Goal: Find specific page/section: Find specific page/section

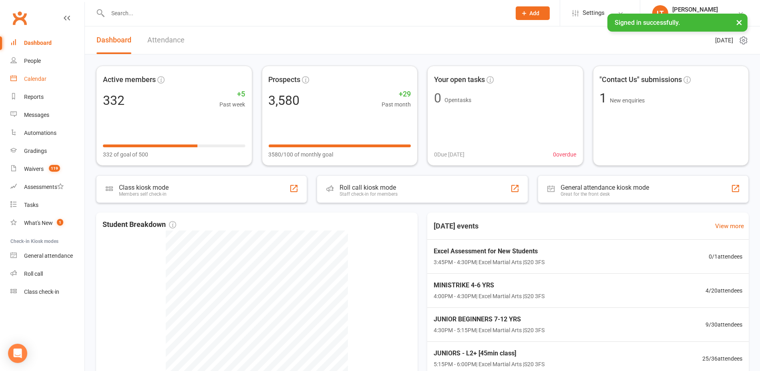
click at [48, 84] on link "Calendar" at bounding box center [47, 79] width 74 height 18
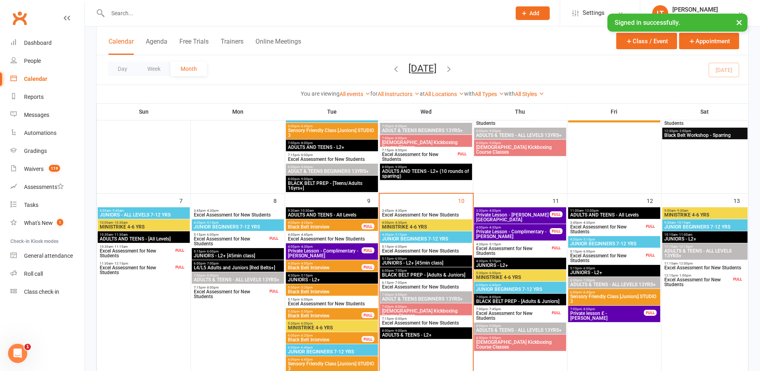
scroll to position [250, 0]
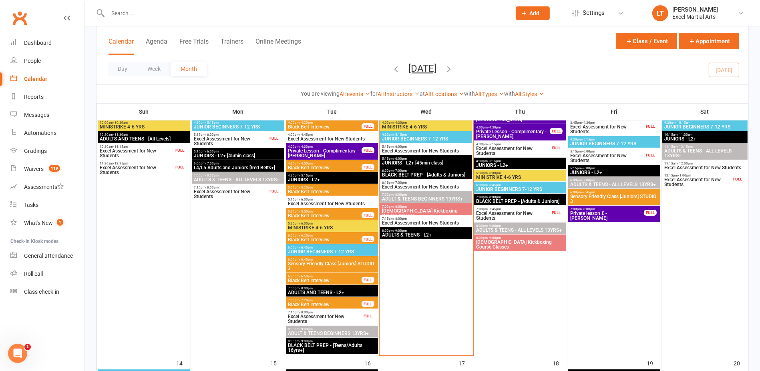
click at [335, 321] on span "Excel Assessment for New Students" at bounding box center [324, 319] width 74 height 10
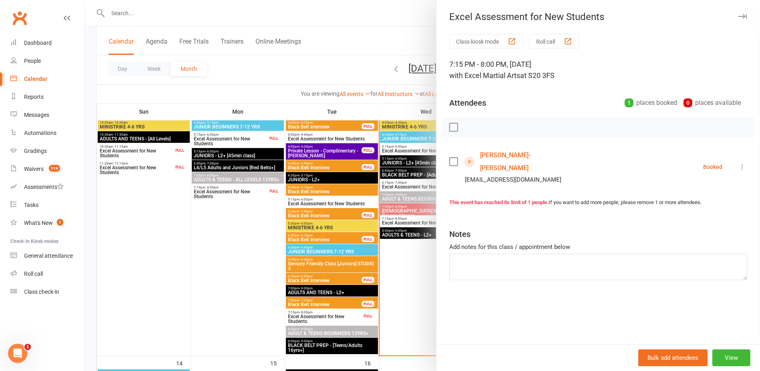
click at [268, 303] on div at bounding box center [422, 185] width 675 height 371
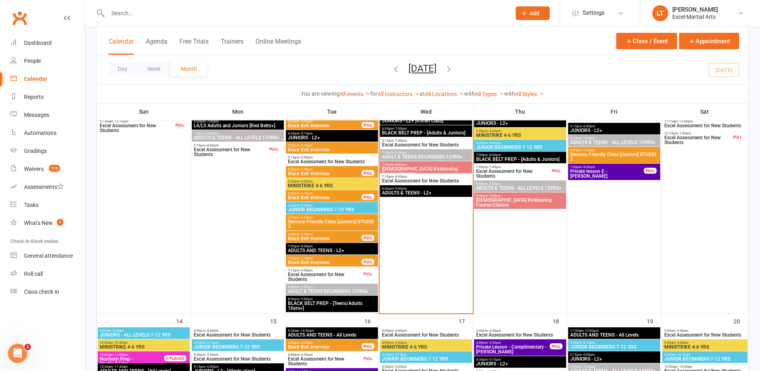
scroll to position [300, 0]
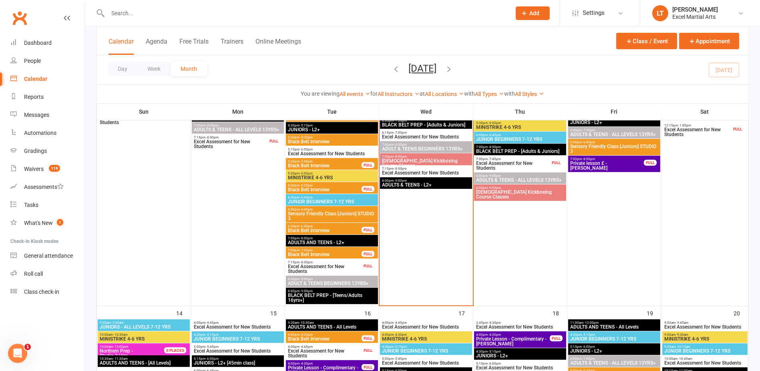
click at [361, 265] on div "FULL" at bounding box center [367, 266] width 13 height 6
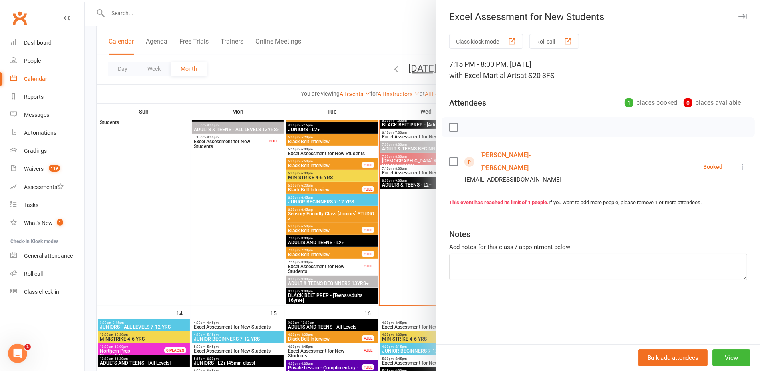
click at [410, 283] on div at bounding box center [422, 185] width 675 height 371
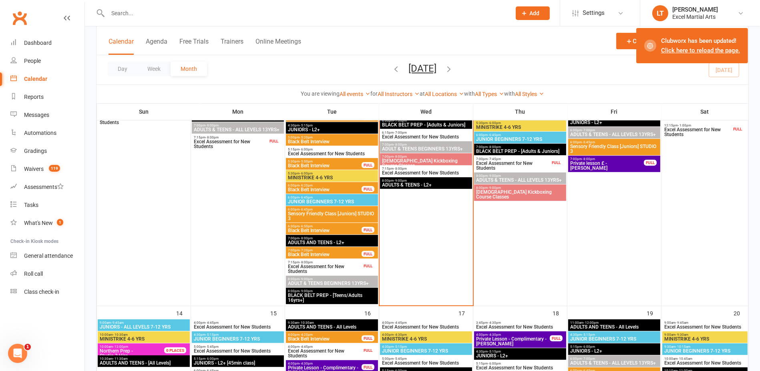
click at [534, 165] on span "Excel Assessment for New Students" at bounding box center [513, 166] width 74 height 10
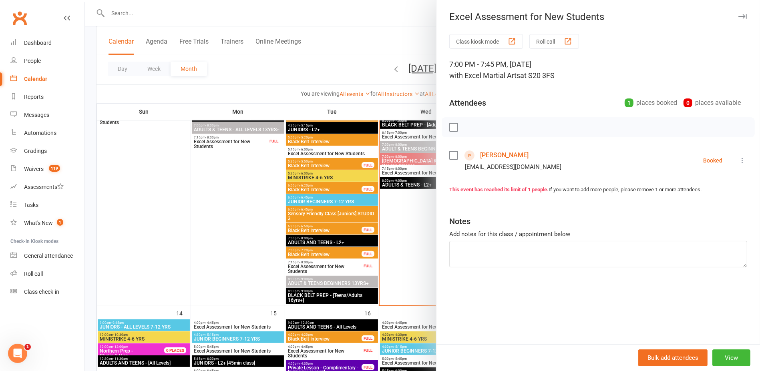
click at [396, 119] on div at bounding box center [422, 185] width 675 height 371
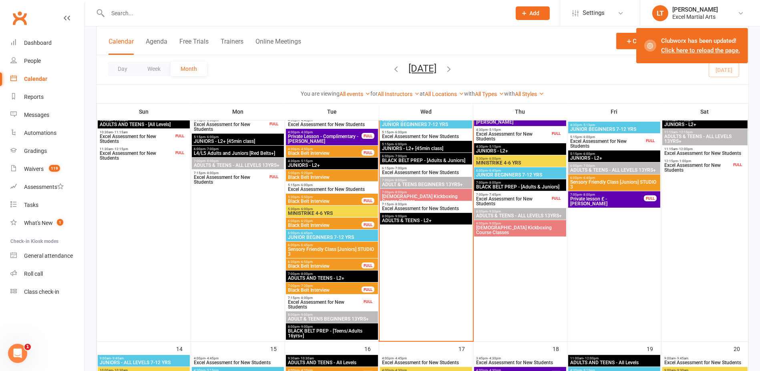
scroll to position [250, 0]
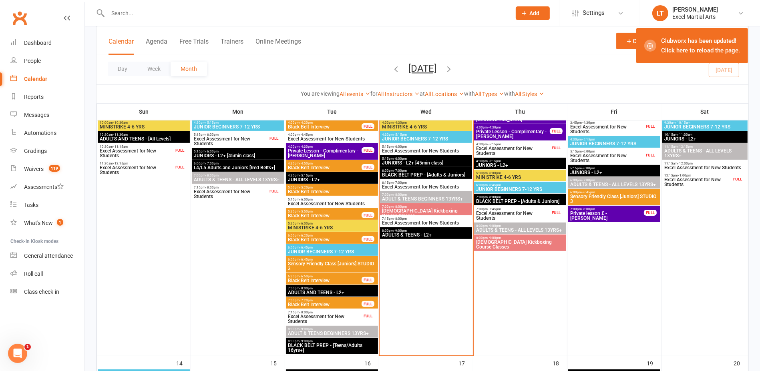
click at [512, 153] on span "Excel Assessment for New Students" at bounding box center [513, 151] width 74 height 10
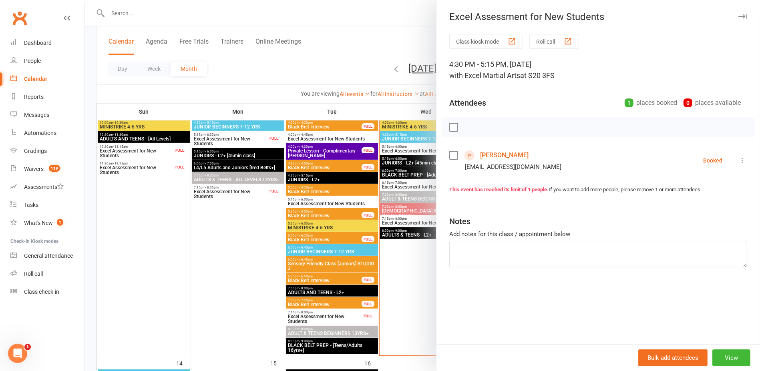
drag, startPoint x: 355, startPoint y: 102, endPoint x: 392, endPoint y: 107, distance: 37.5
click at [356, 102] on div at bounding box center [422, 185] width 675 height 371
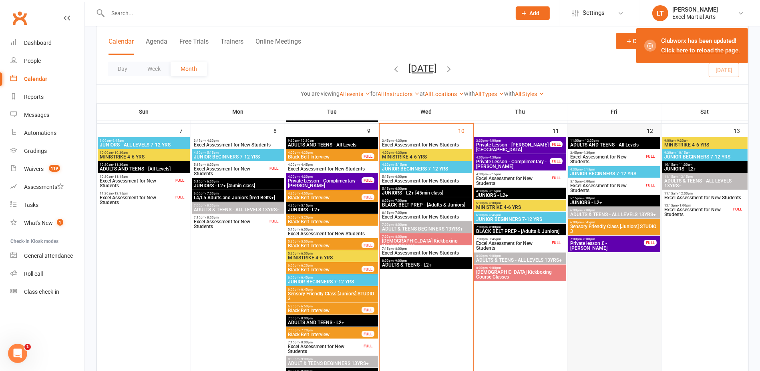
scroll to position [200, 0]
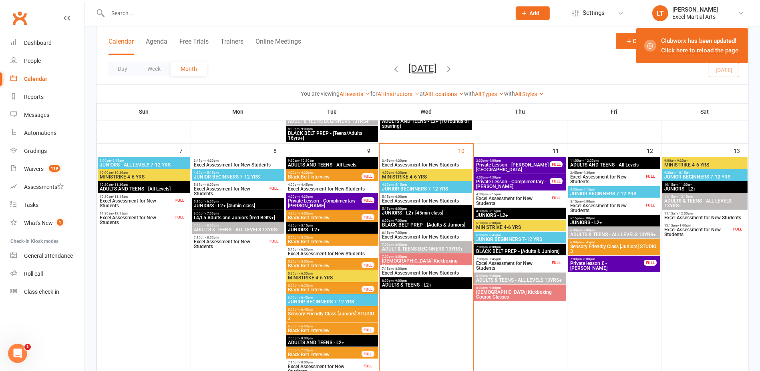
click at [622, 178] on span "Excel Assessment for New Students" at bounding box center [607, 180] width 74 height 10
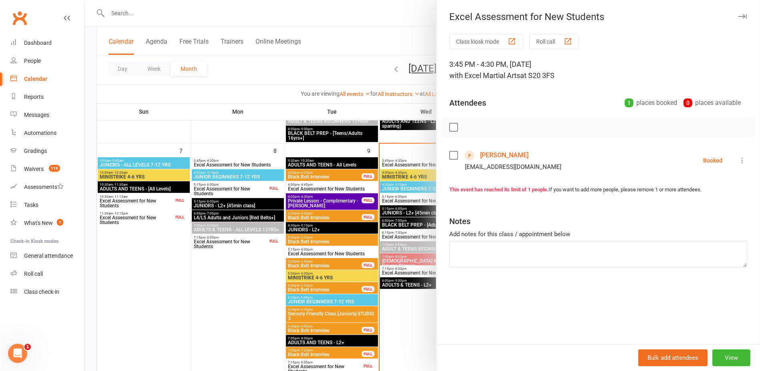
click at [417, 114] on div at bounding box center [422, 185] width 675 height 371
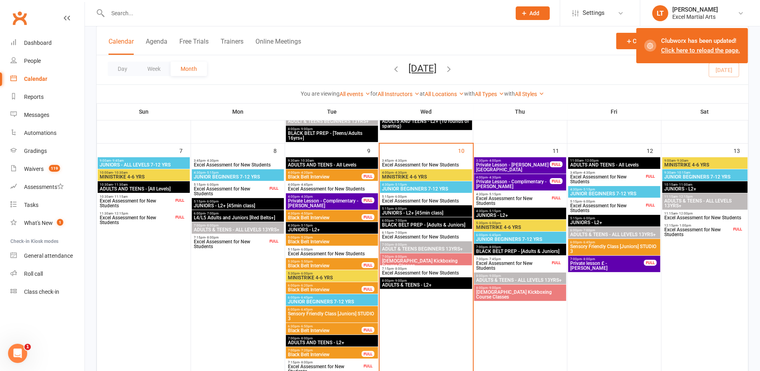
click at [617, 204] on span "Excel Assessment for New Students" at bounding box center [607, 208] width 74 height 10
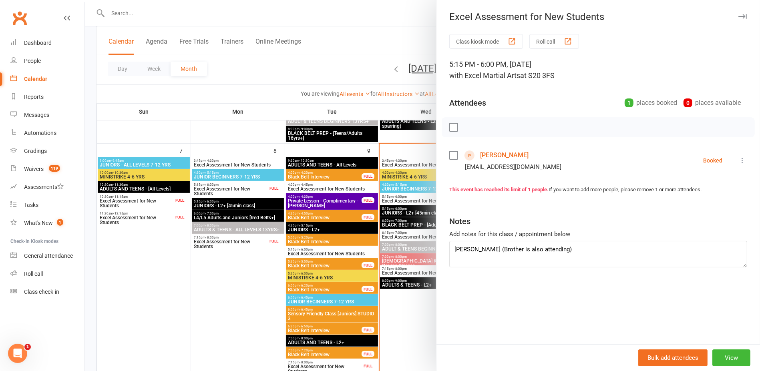
click at [402, 114] on div at bounding box center [422, 185] width 675 height 371
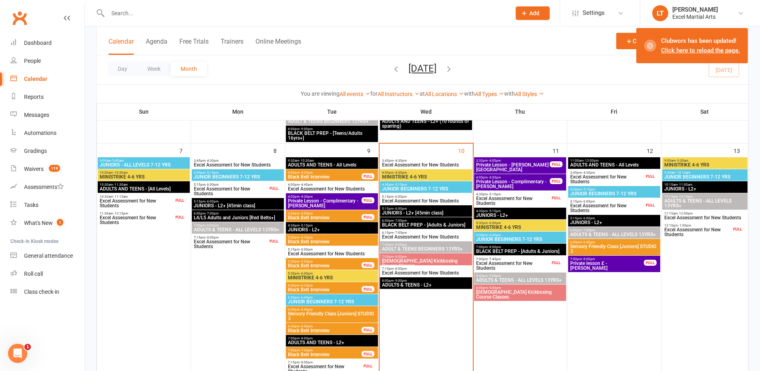
click at [587, 207] on span "Excel Assessment for New Students" at bounding box center [607, 208] width 74 height 10
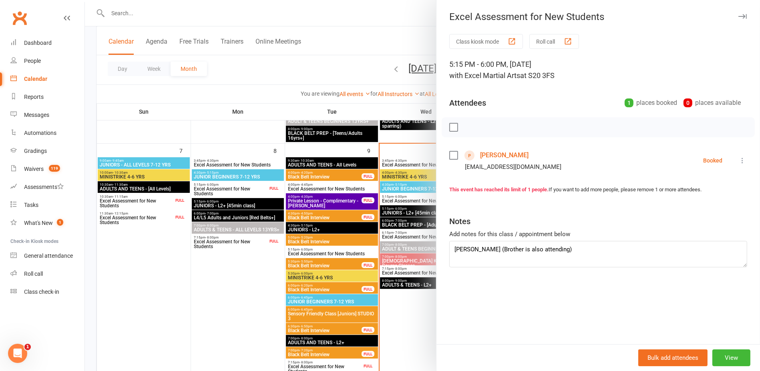
click at [401, 153] on div at bounding box center [422, 185] width 675 height 371
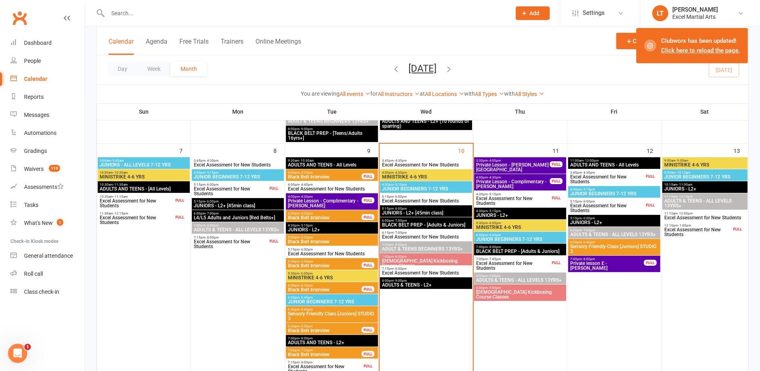
click at [715, 226] on span "12:15pm - 1:00pm" at bounding box center [698, 226] width 68 height 4
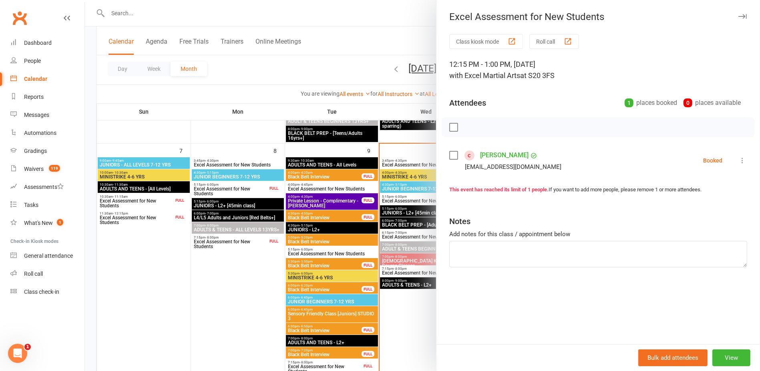
click at [401, 134] on div at bounding box center [422, 185] width 675 height 371
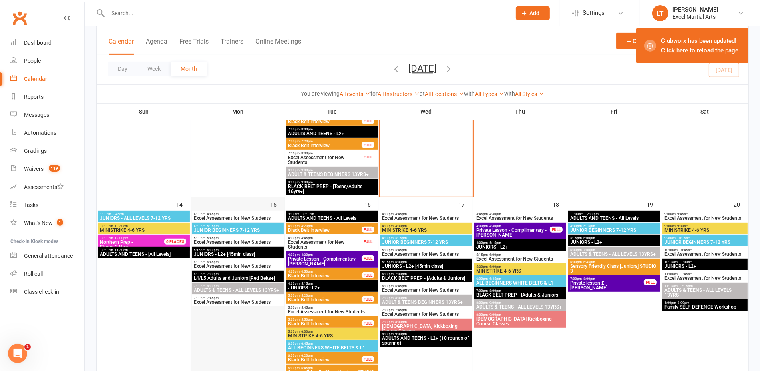
scroll to position [450, 0]
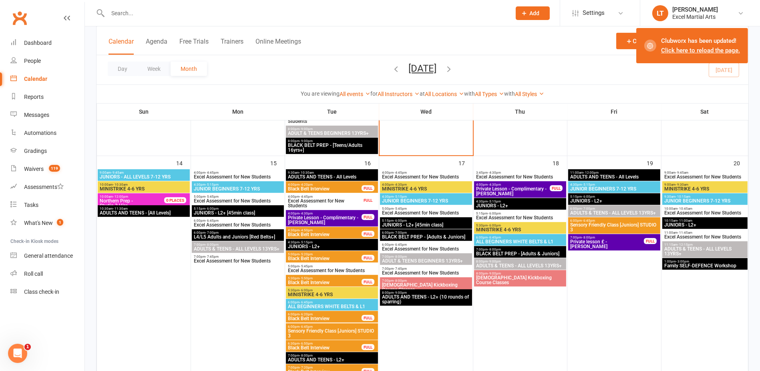
click at [341, 199] on span "Excel Assessment for New Students" at bounding box center [324, 204] width 74 height 10
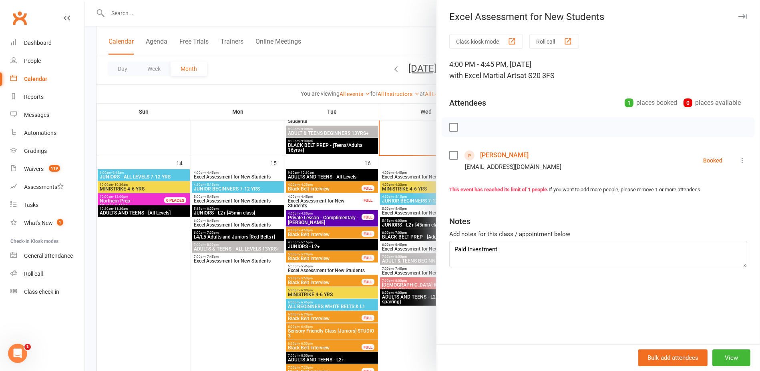
click at [230, 157] on div at bounding box center [422, 185] width 675 height 371
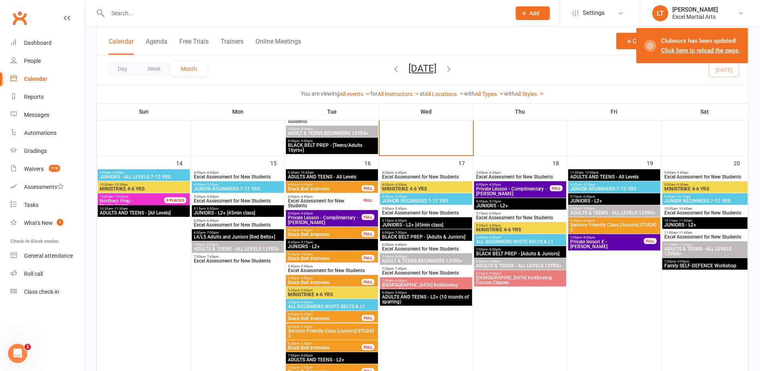
click at [143, 22] on div at bounding box center [300, 13] width 409 height 26
click at [146, 14] on input "text" at bounding box center [305, 13] width 400 height 11
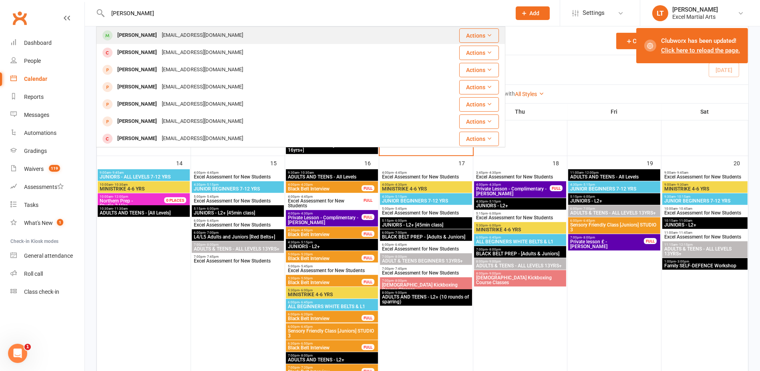
type input "heston"
click at [145, 33] on div "Heston Waterhouse" at bounding box center [137, 36] width 44 height 12
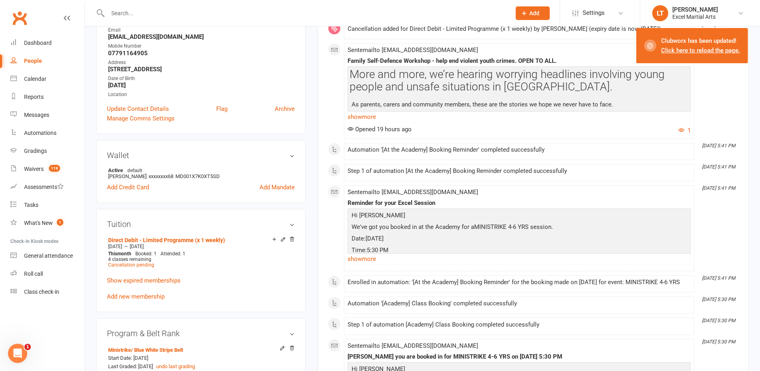
scroll to position [100, 0]
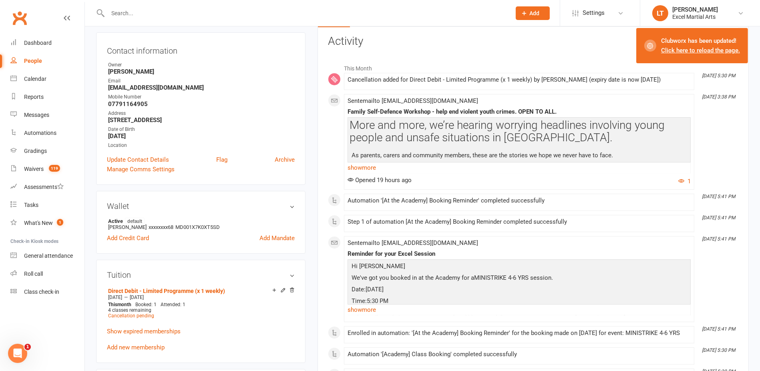
click at [163, 8] on input "text" at bounding box center [305, 13] width 400 height 11
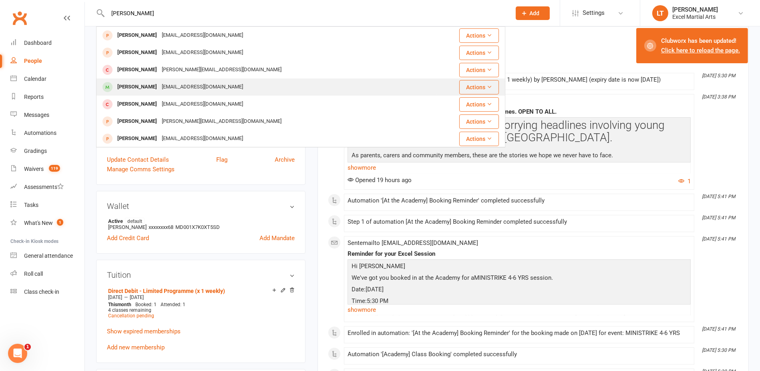
type input "antoni"
click at [159, 91] on div "Antonio Vaitkevicius" at bounding box center [137, 87] width 44 height 12
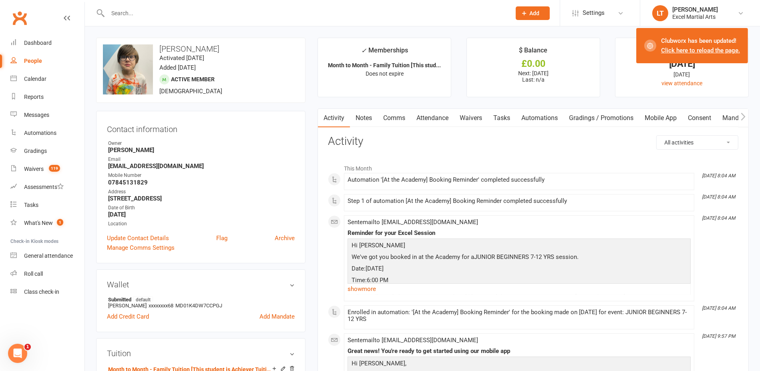
click at [731, 50] on link "Click here to reload the page." at bounding box center [700, 50] width 79 height 7
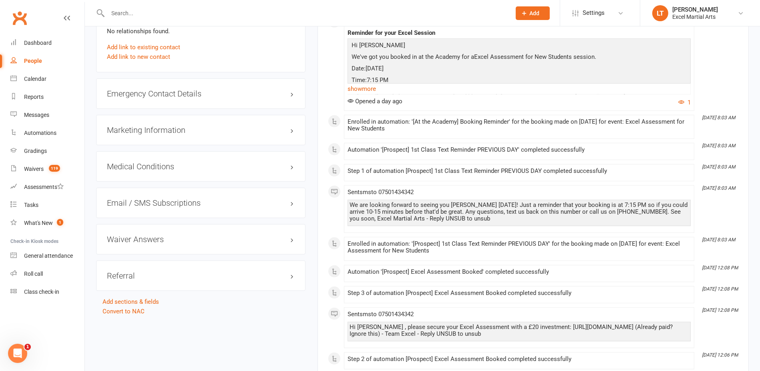
scroll to position [550, 0]
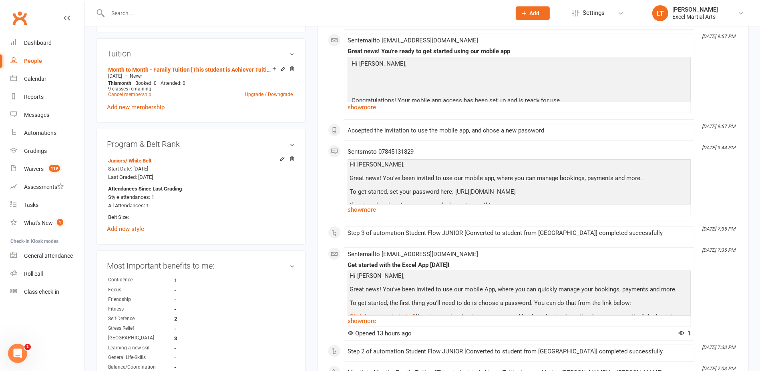
scroll to position [300, 0]
click at [376, 209] on link "show more" at bounding box center [518, 209] width 343 height 11
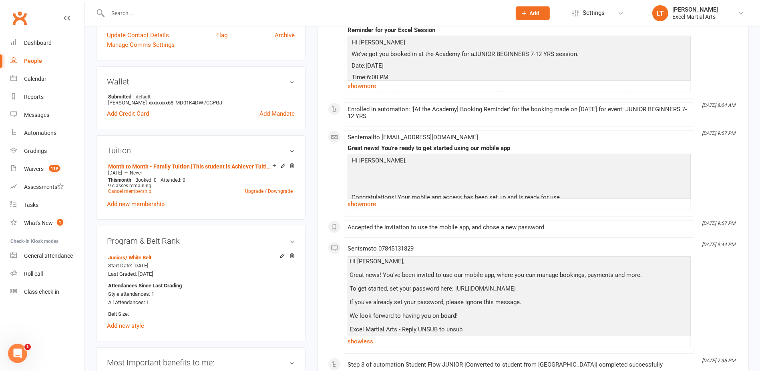
scroll to position [150, 0]
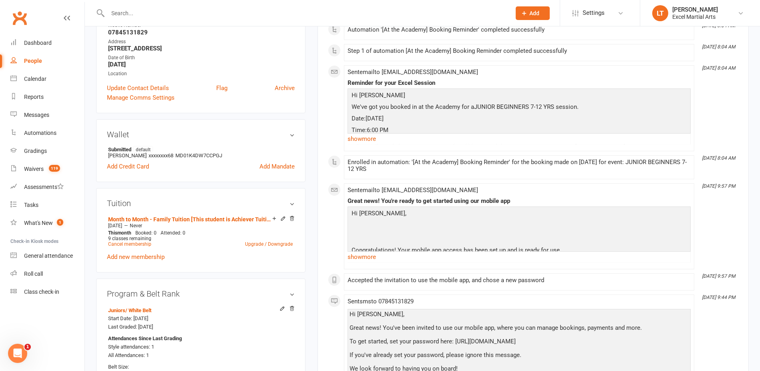
click at [371, 262] on div "Sent email to robertasheff@gmail.com Great news! You're ready to get started us…" at bounding box center [518, 226] width 343 height 79
click at [373, 255] on link "show more" at bounding box center [518, 256] width 343 height 11
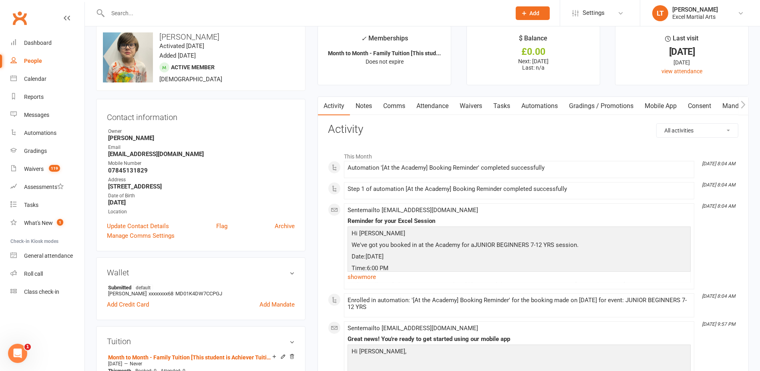
scroll to position [0, 0]
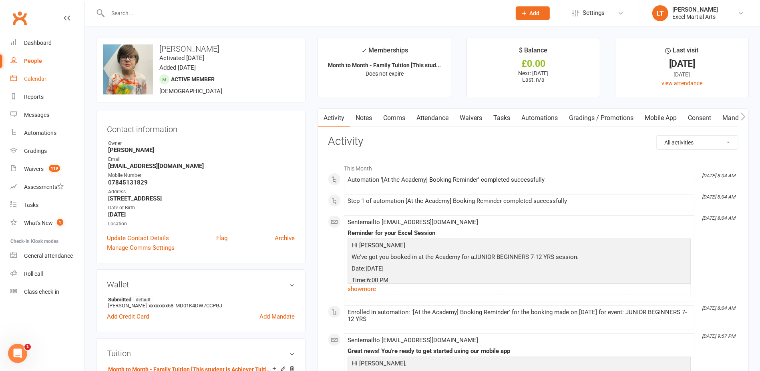
click at [33, 75] on link "Calendar" at bounding box center [47, 79] width 74 height 18
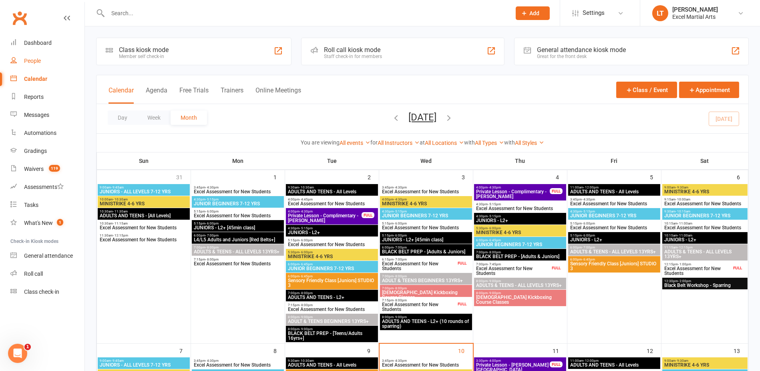
click at [35, 64] on div "People" at bounding box center [32, 61] width 17 height 6
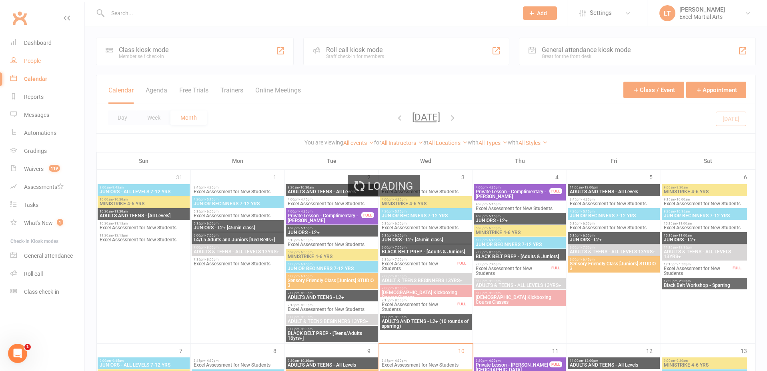
select select "100"
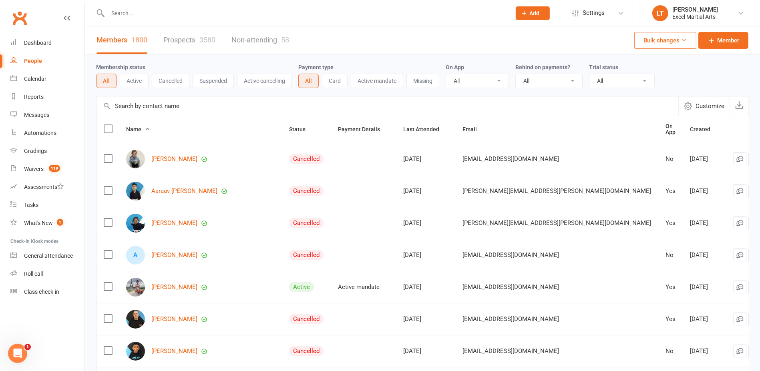
click at [173, 32] on link "Prospects 3580" at bounding box center [189, 40] width 52 height 28
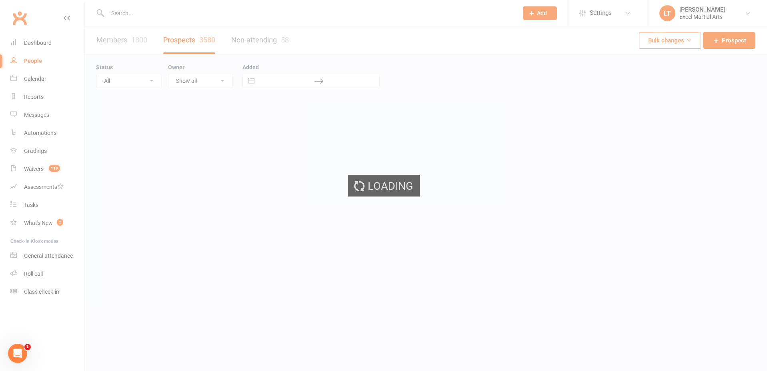
select select "100"
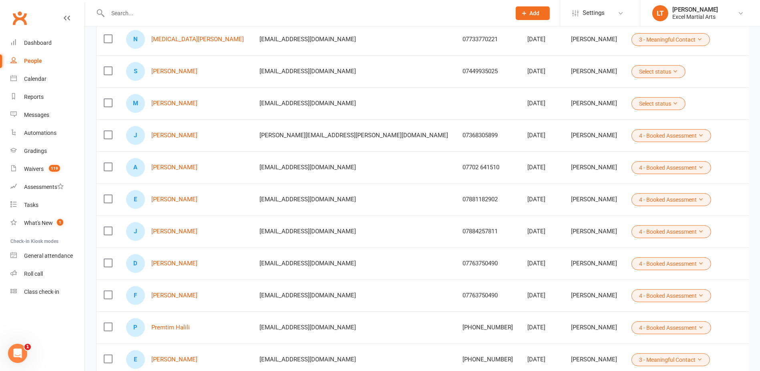
scroll to position [150, 0]
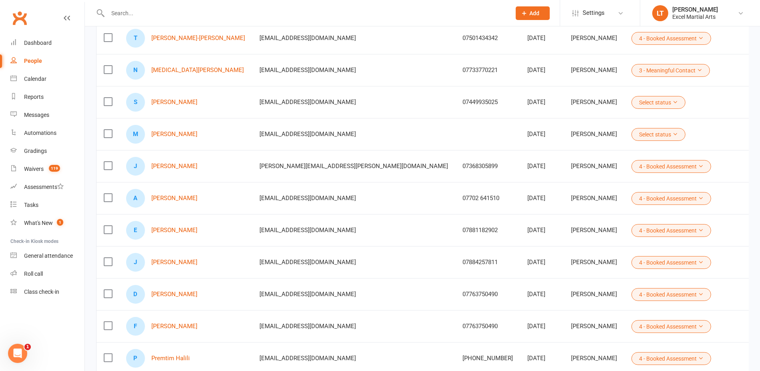
click at [156, 3] on div at bounding box center [300, 13] width 409 height 26
click at [153, 8] on input "text" at bounding box center [305, 13] width 400 height 11
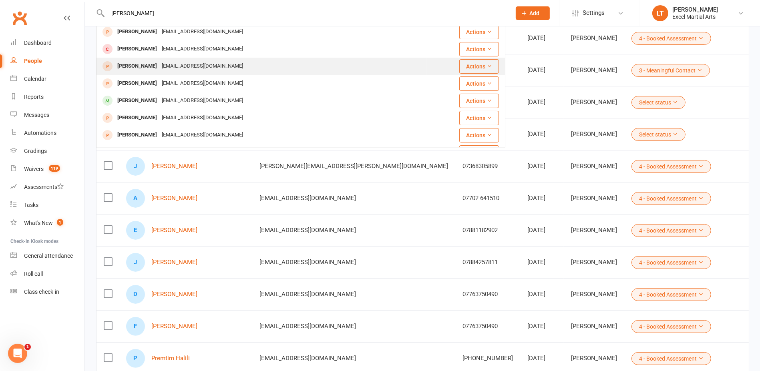
scroll to position [50, 0]
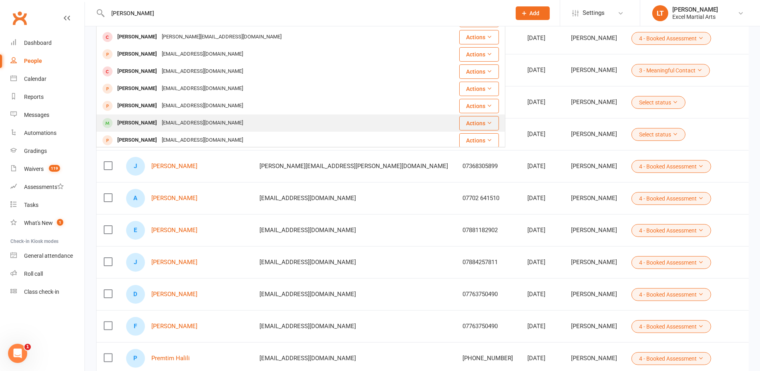
type input "anton"
click at [157, 125] on div "Antonio Vaitkevicius" at bounding box center [137, 123] width 44 height 12
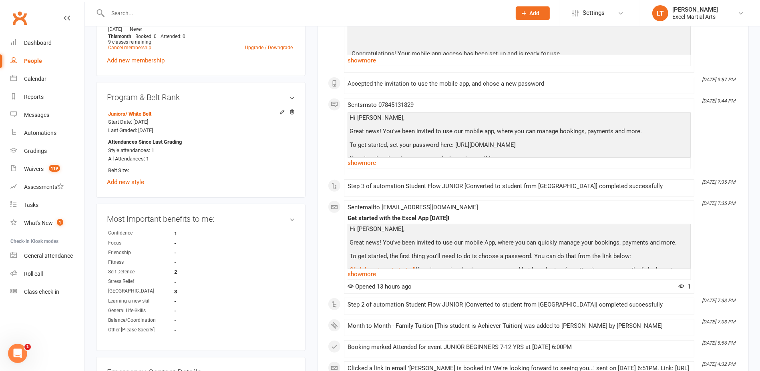
scroll to position [350, 0]
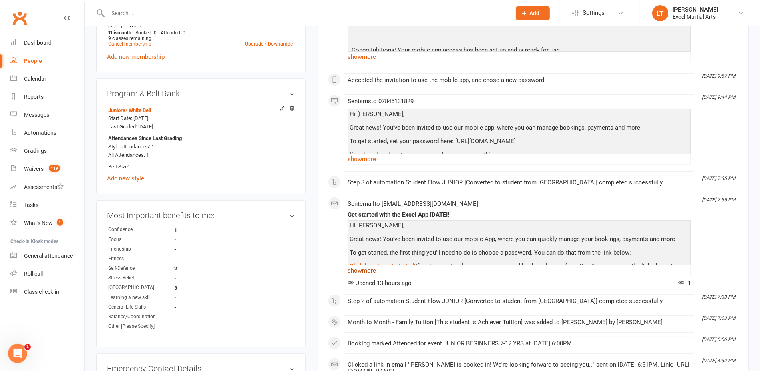
click at [367, 267] on link "show more" at bounding box center [518, 270] width 343 height 11
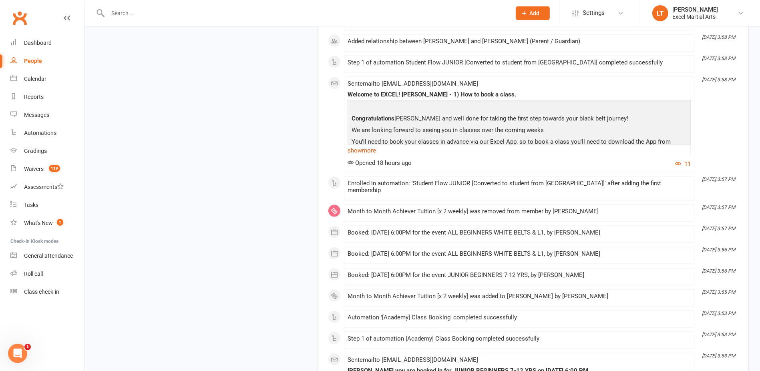
scroll to position [1451, 0]
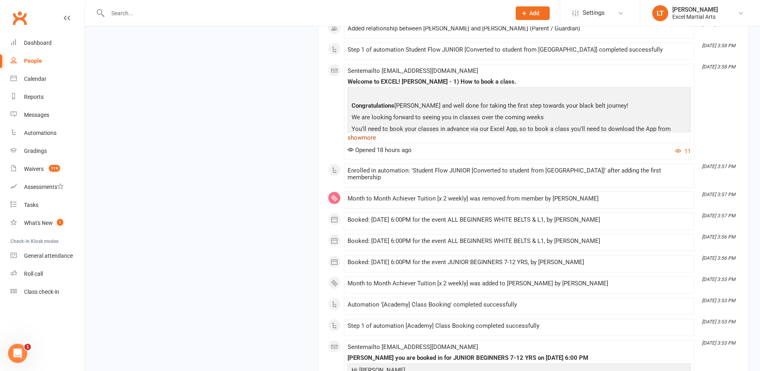
click at [362, 132] on link "show more" at bounding box center [518, 137] width 343 height 11
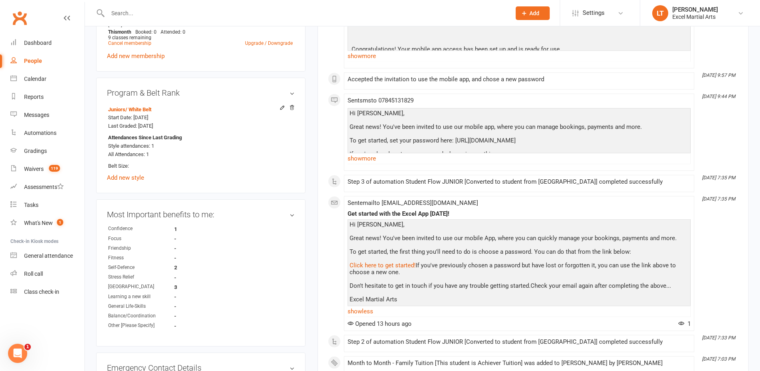
scroll to position [350, 0]
click at [373, 159] on link "show more" at bounding box center [518, 159] width 343 height 11
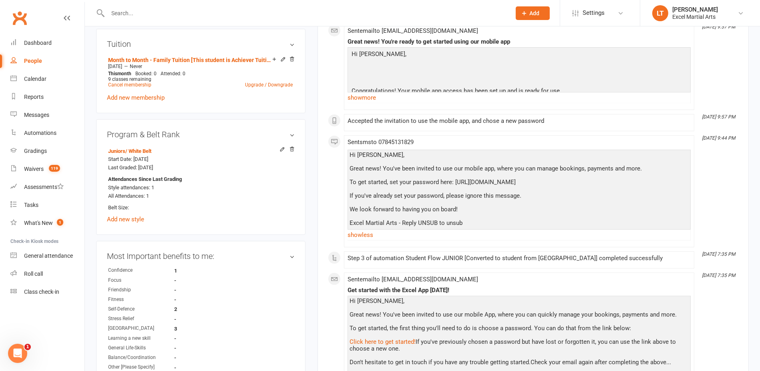
scroll to position [250, 0]
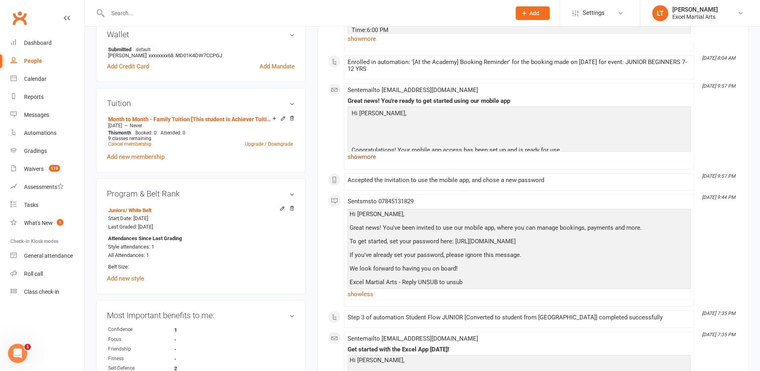
click at [382, 159] on link "show more" at bounding box center [518, 156] width 343 height 11
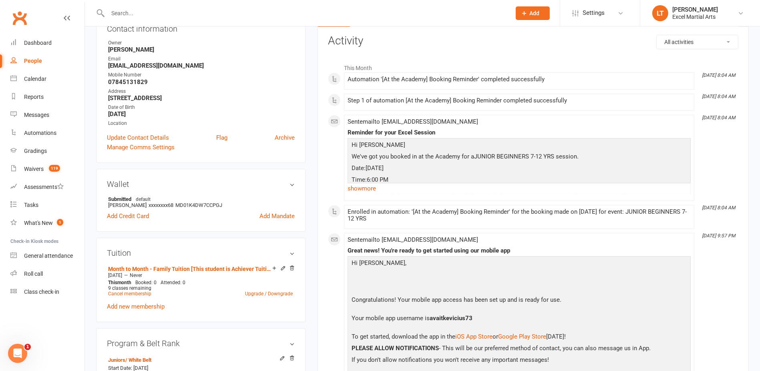
scroll to position [0, 0]
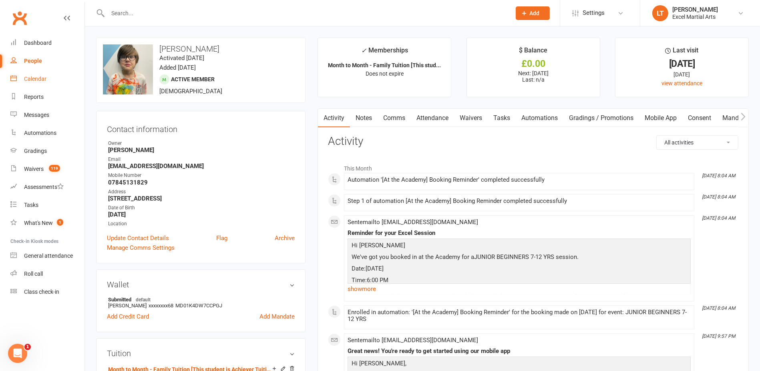
click at [40, 82] on div "Calendar" at bounding box center [35, 79] width 22 height 6
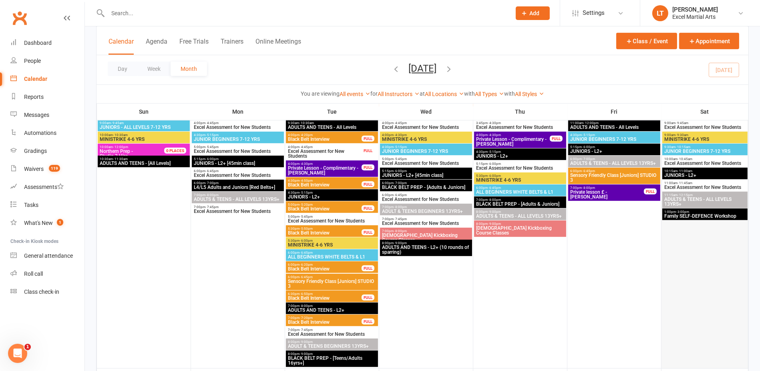
scroll to position [500, 0]
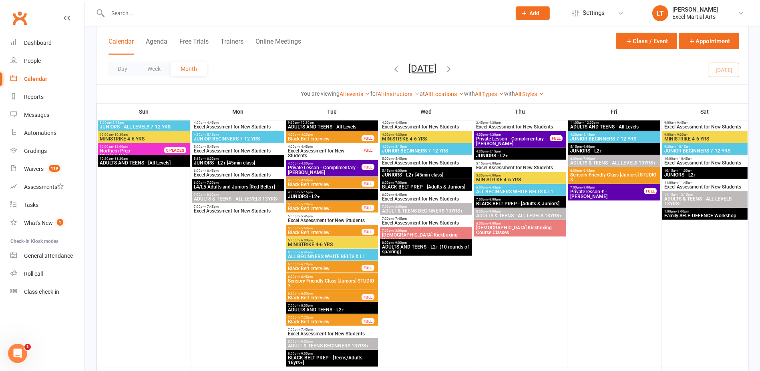
click at [710, 218] on span "Family SELF-DEFENCE Workshop" at bounding box center [705, 215] width 82 height 5
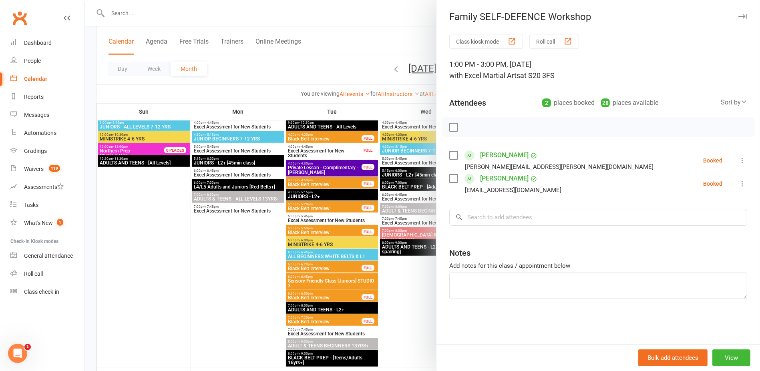
click at [397, 60] on div at bounding box center [422, 185] width 675 height 371
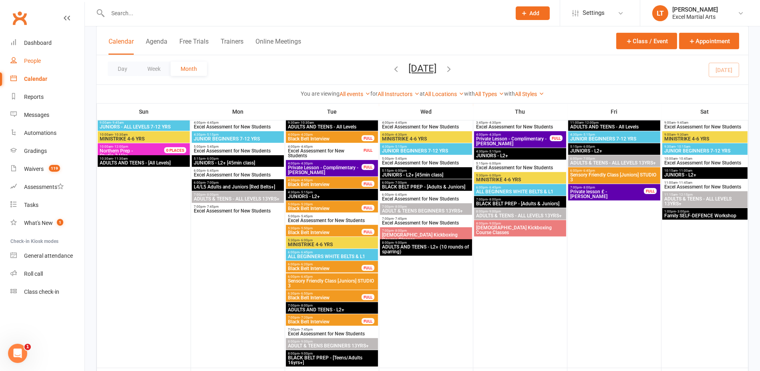
click at [39, 54] on link "People" at bounding box center [47, 61] width 74 height 18
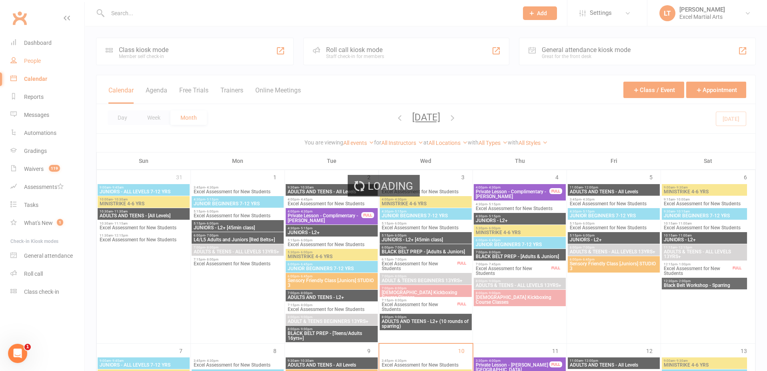
select select "100"
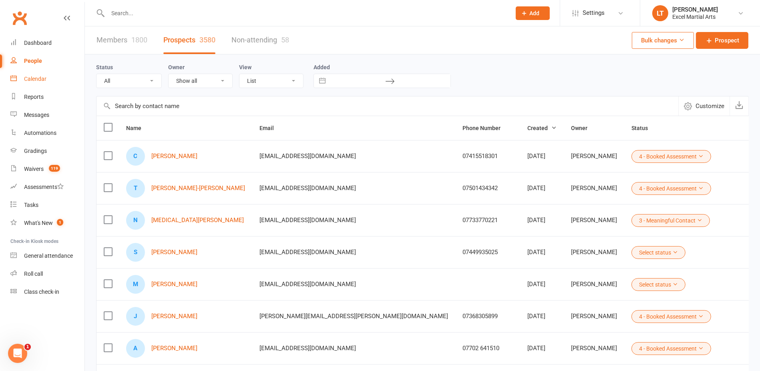
click at [45, 78] on div "Calendar" at bounding box center [35, 79] width 22 height 6
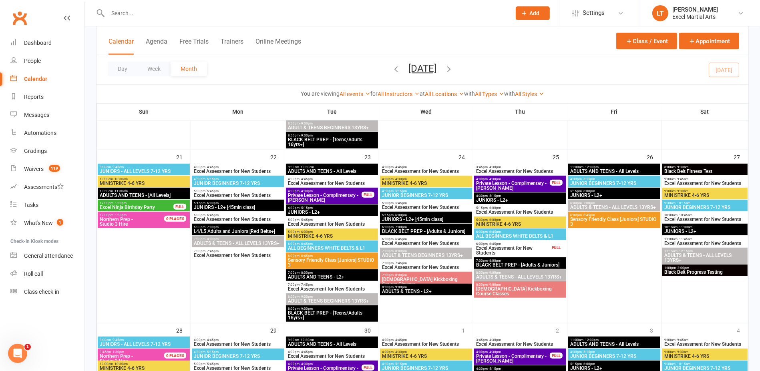
scroll to position [689, 0]
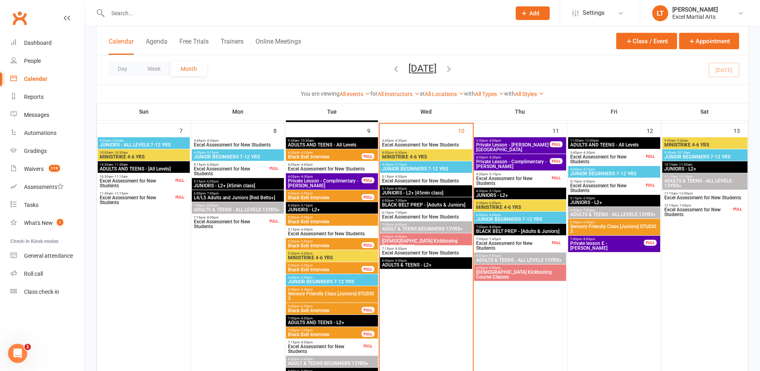
scroll to position [200, 0]
